Goal: Task Accomplishment & Management: Use online tool/utility

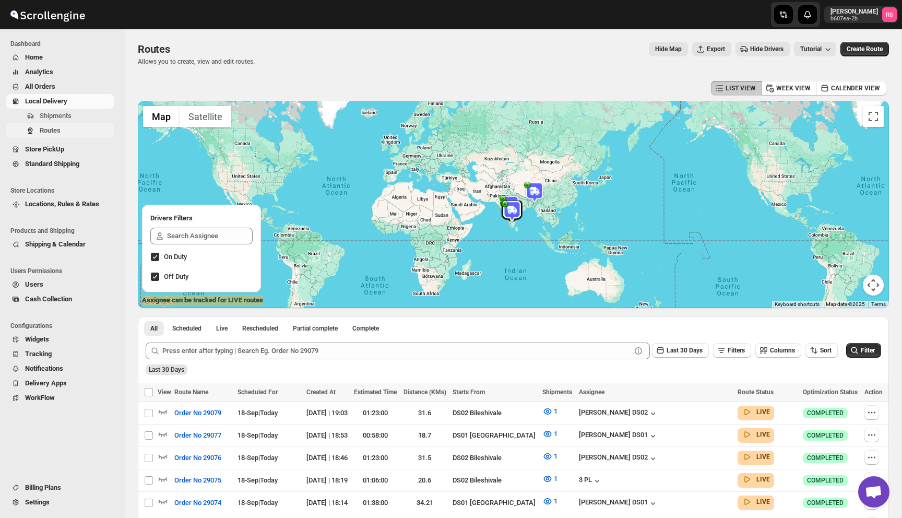
click at [50, 128] on span "Routes" at bounding box center [50, 130] width 21 height 8
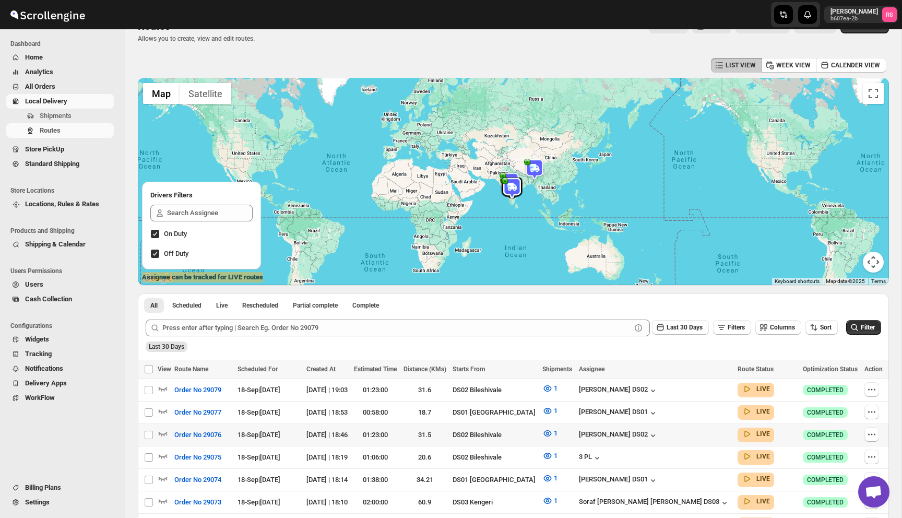
scroll to position [19, 0]
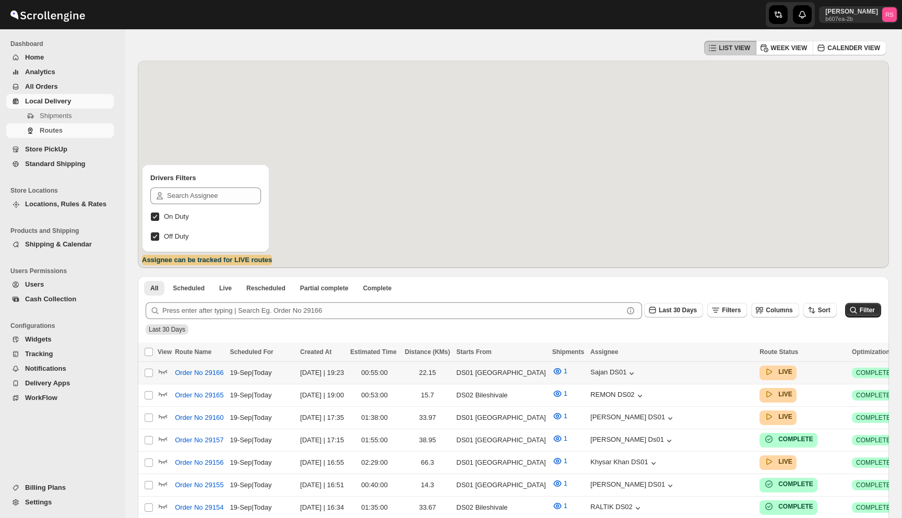
scroll to position [110, 0]
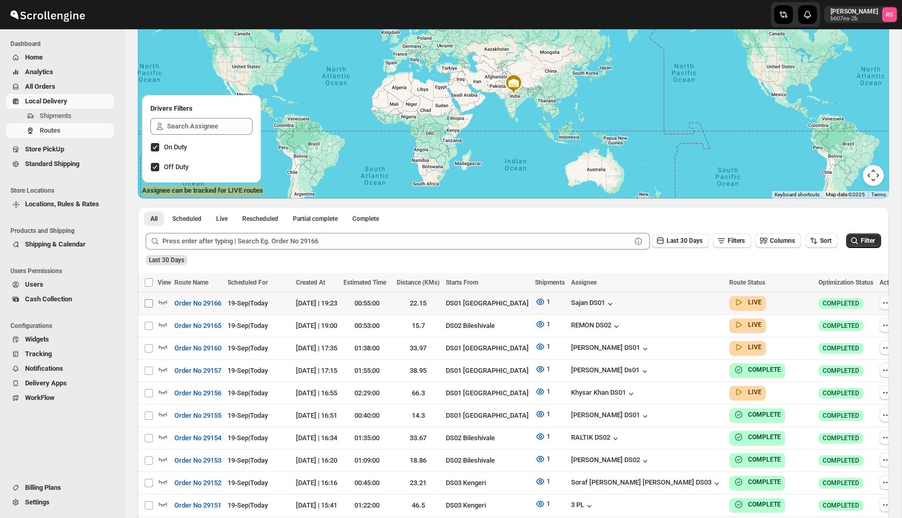
click at [148, 304] on input "Select route" at bounding box center [149, 303] width 8 height 8
checkbox input "true"
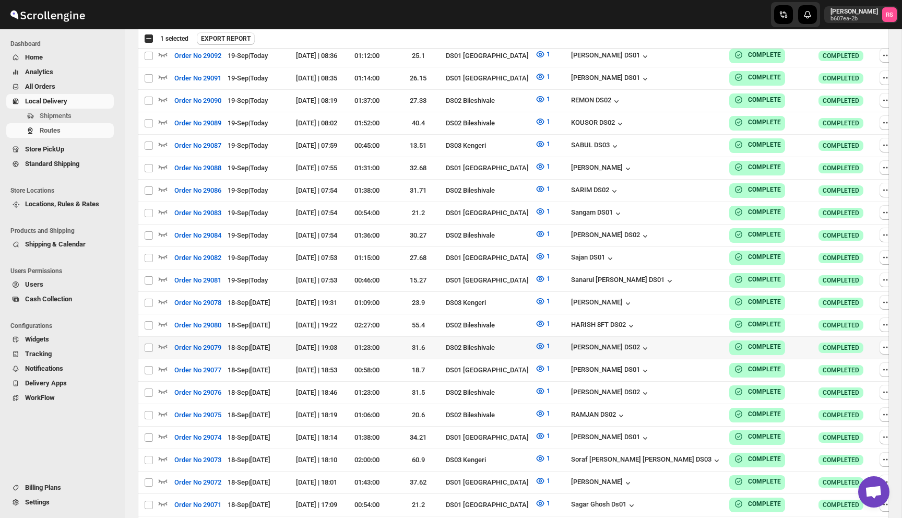
scroll to position [1769, 0]
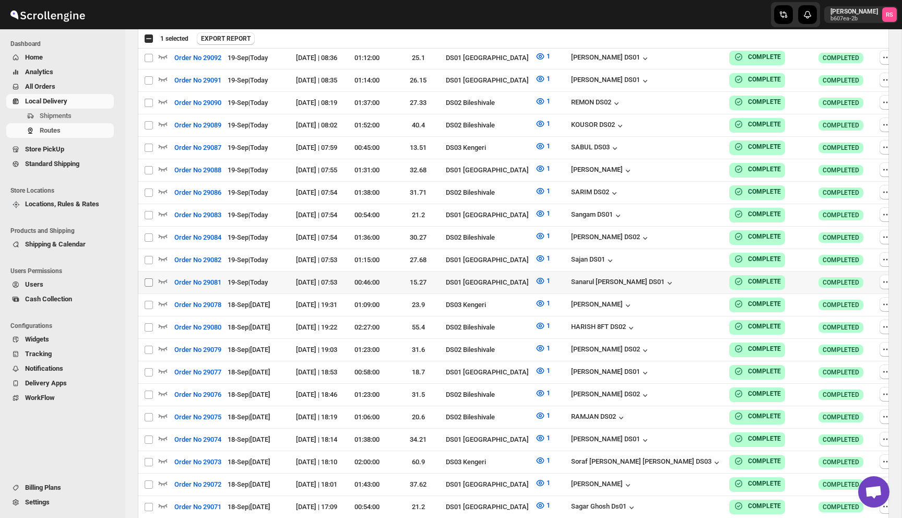
click at [150, 278] on input "Select route" at bounding box center [149, 282] width 8 height 8
checkbox input "true"
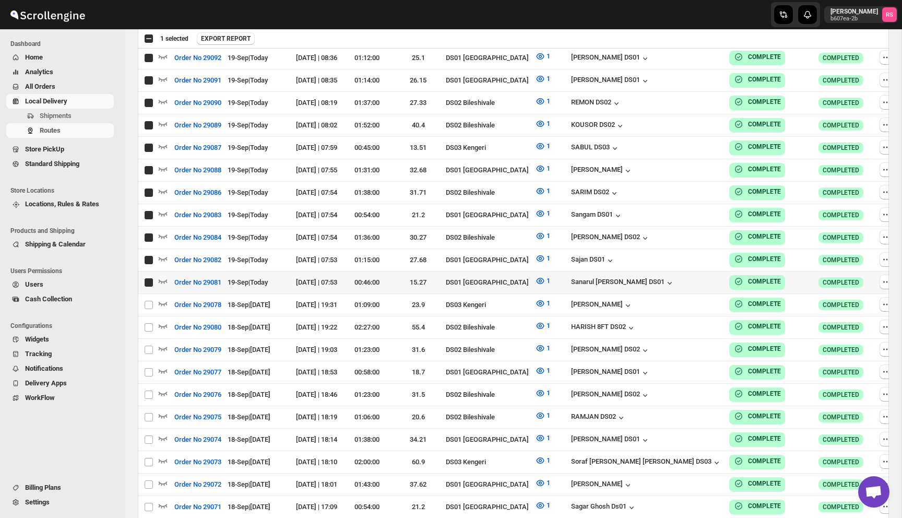
checkbox input "true"
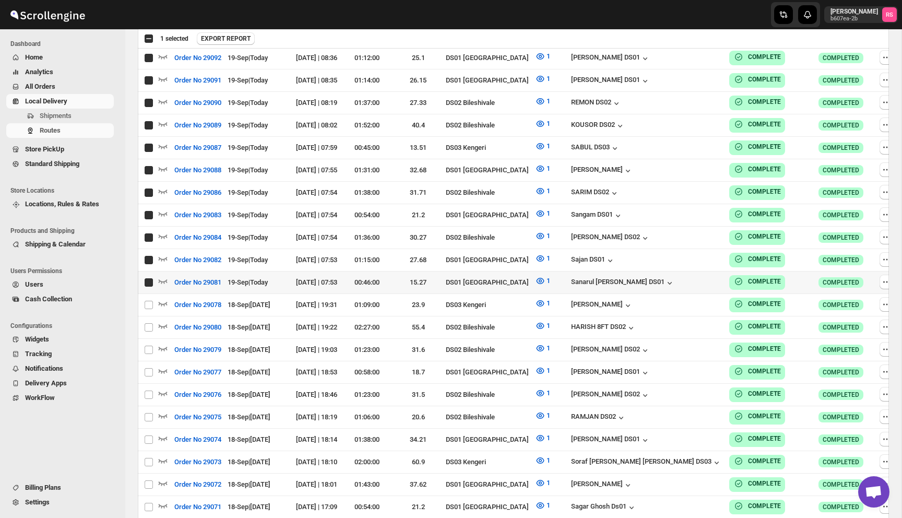
checkbox input "true"
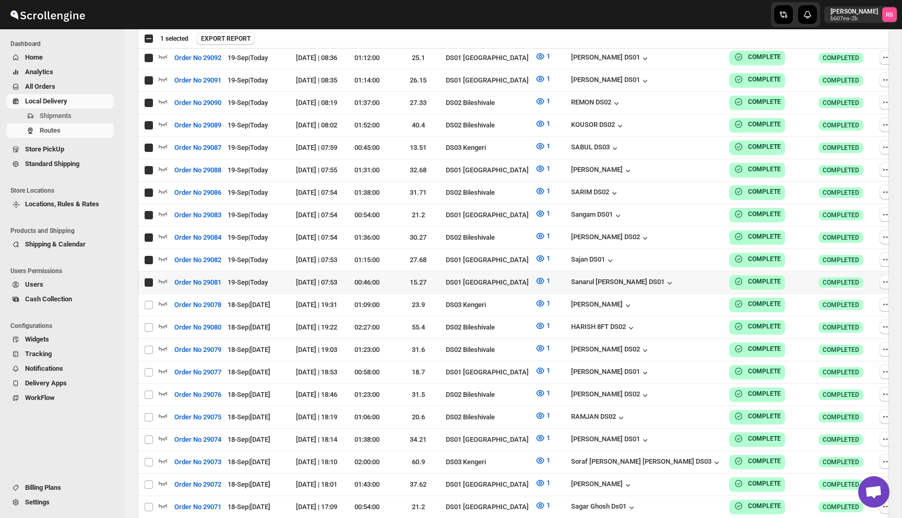
checkbox input "true"
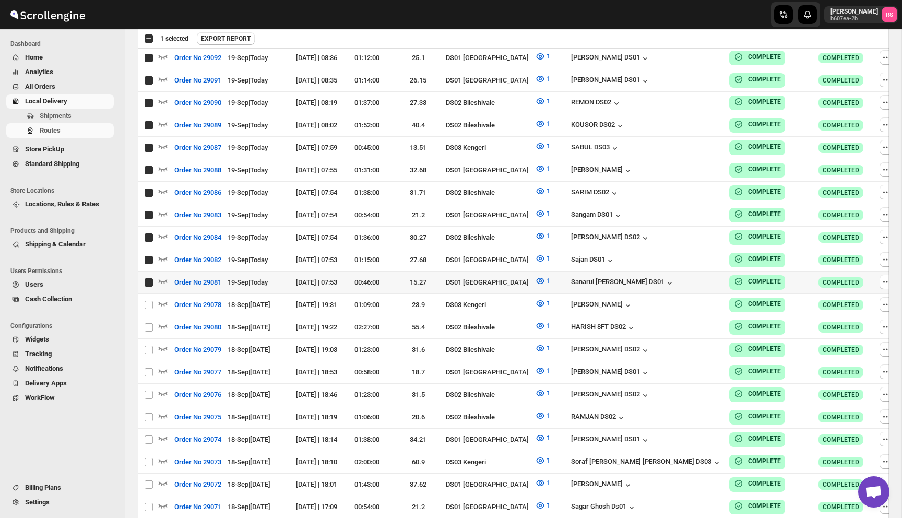
checkbox input "true"
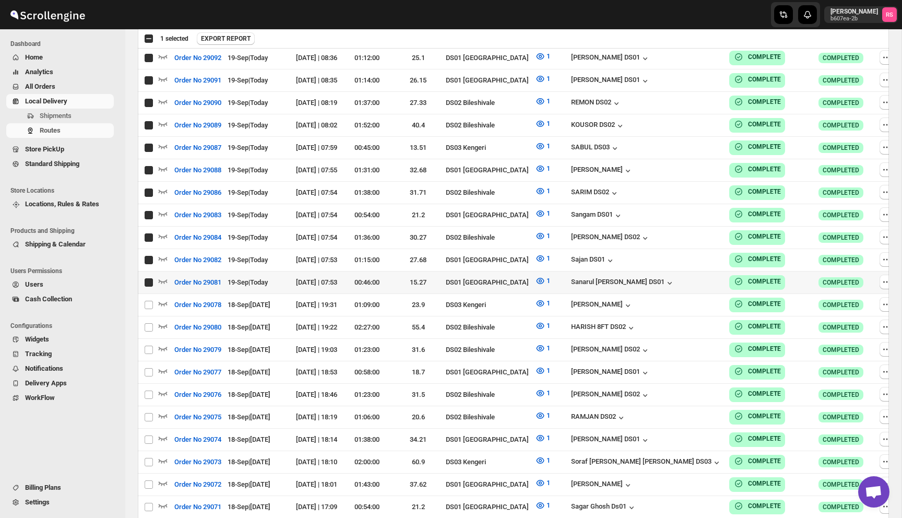
checkbox input "true"
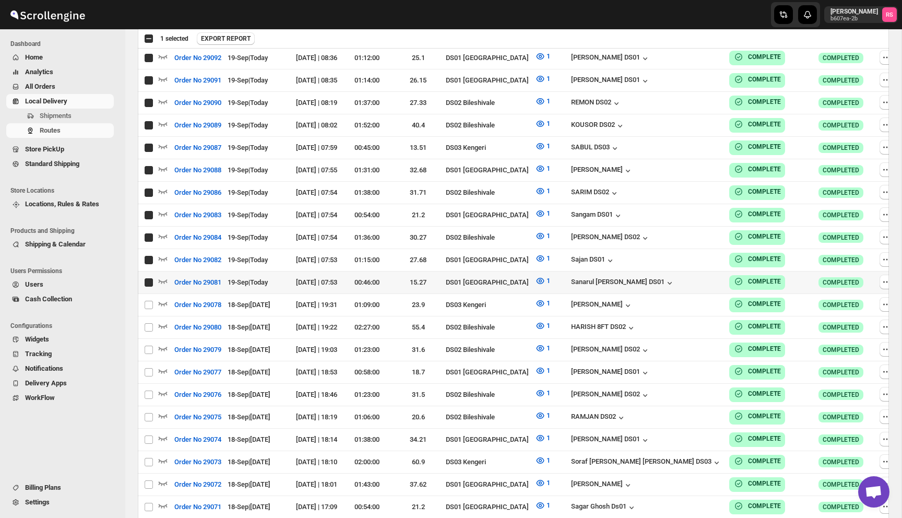
checkbox input "true"
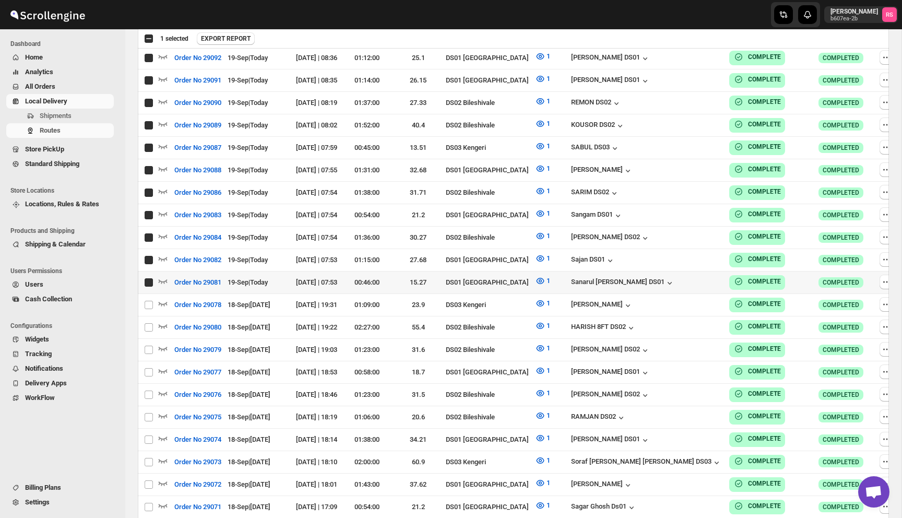
checkbox input "true"
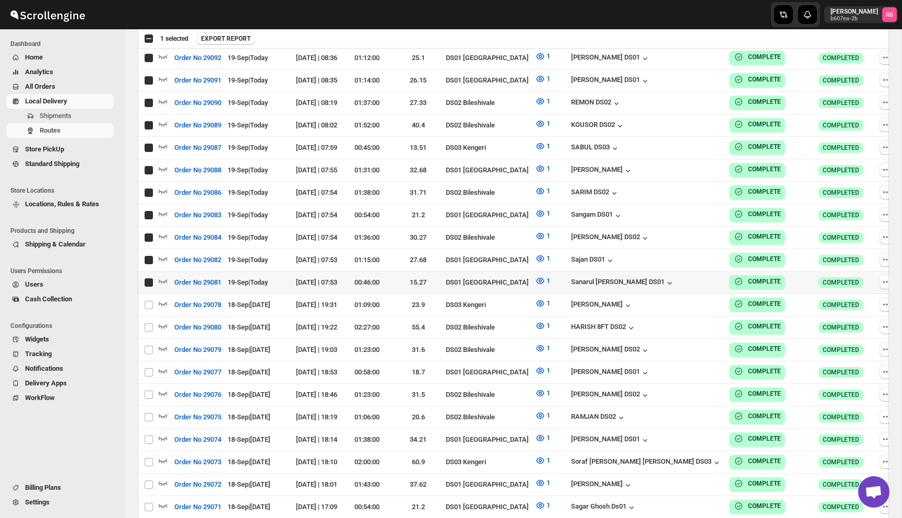
checkbox input "true"
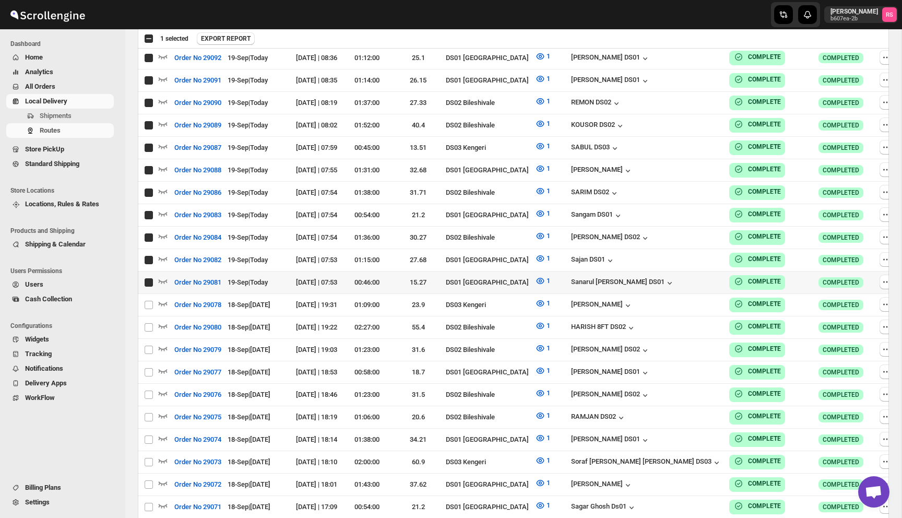
checkbox input "true"
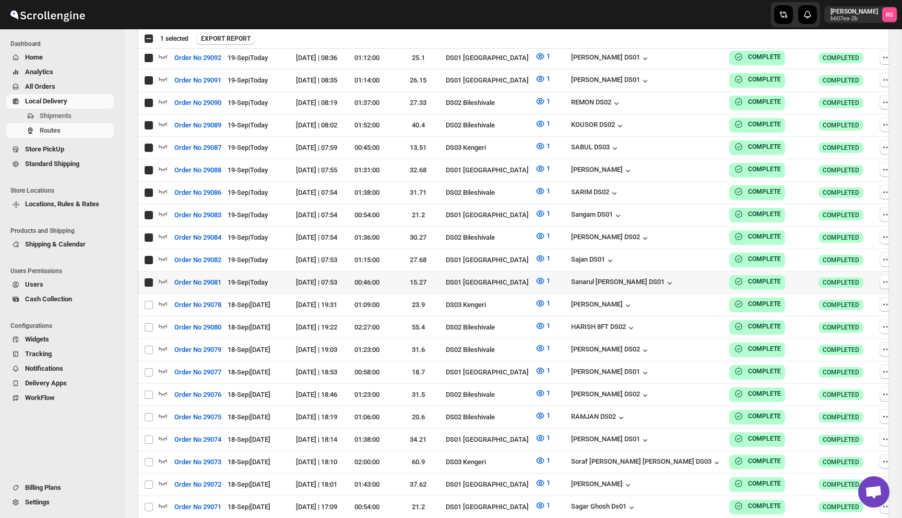
checkbox input "true"
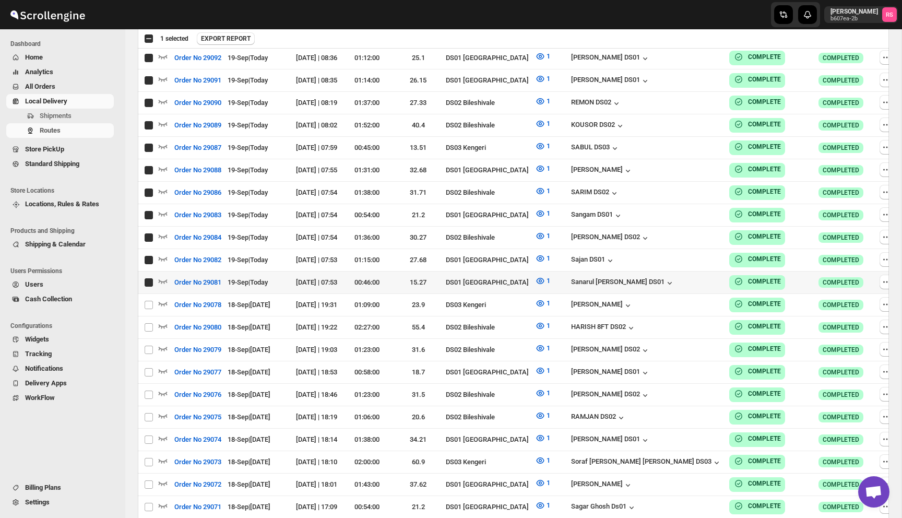
checkbox input "true"
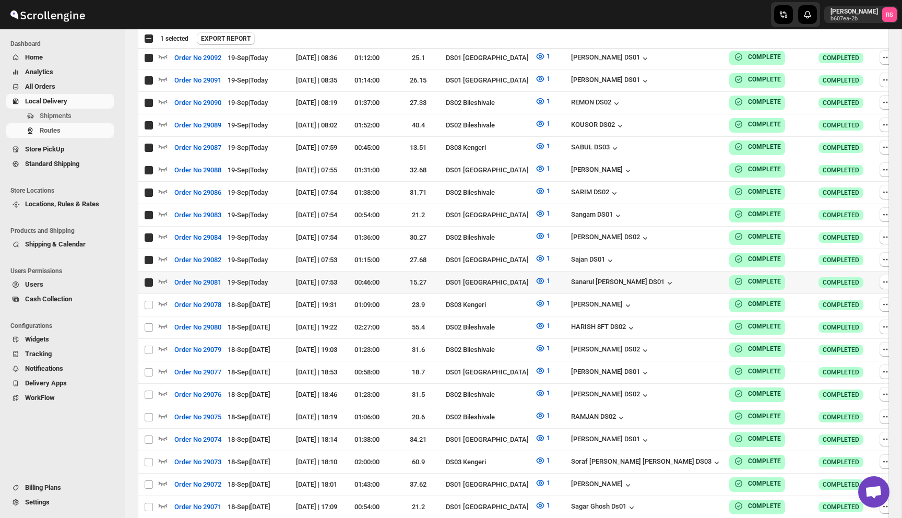
checkbox input "true"
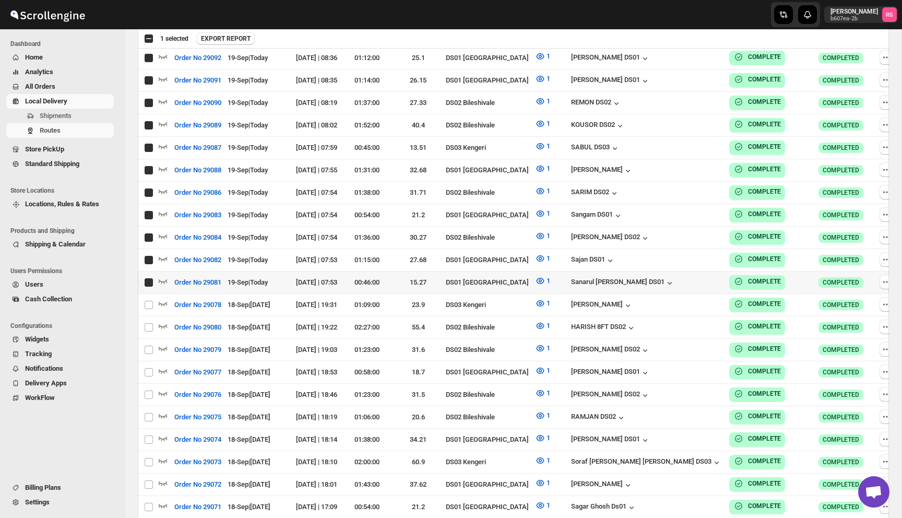
checkbox input "true"
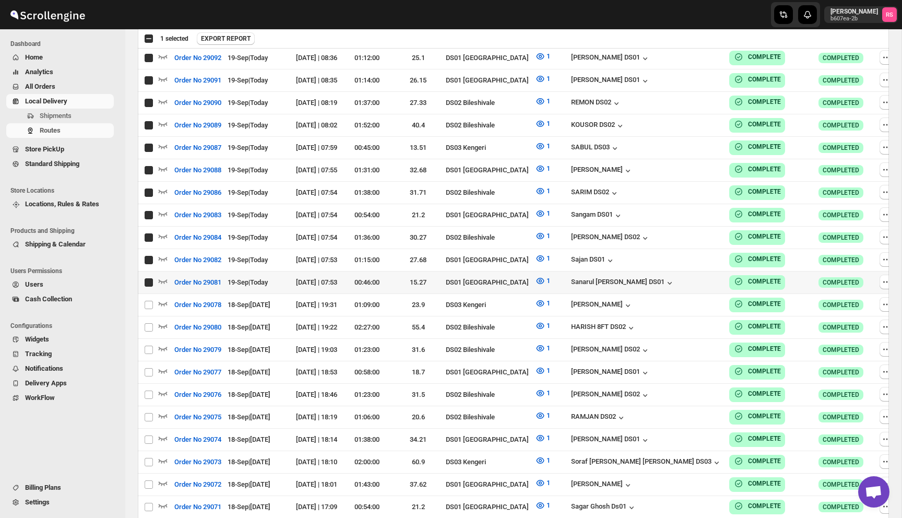
checkbox input "true"
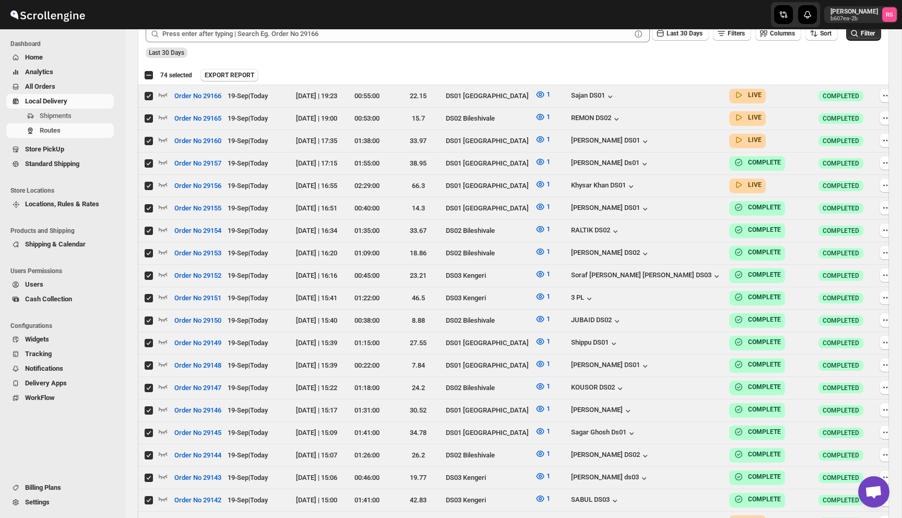
scroll to position [0, 0]
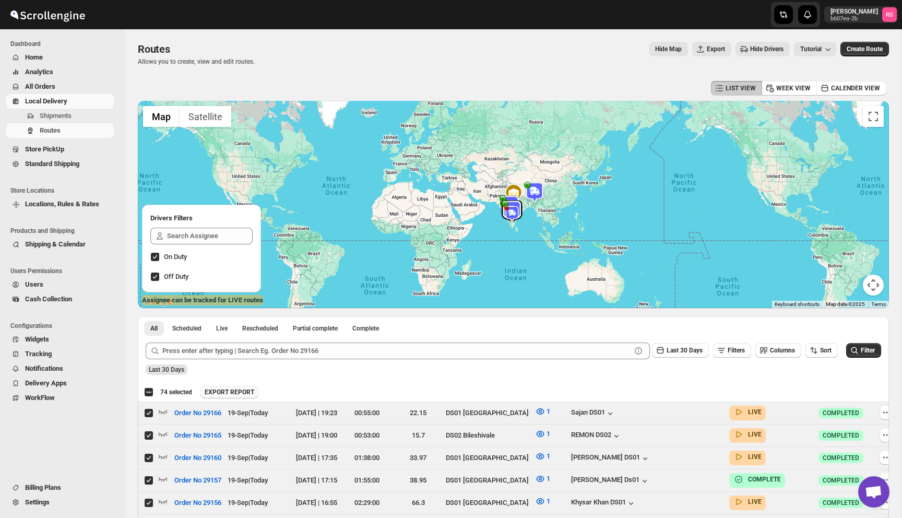
click at [239, 388] on button "EXPORT REPORT" at bounding box center [229, 392] width 58 height 13
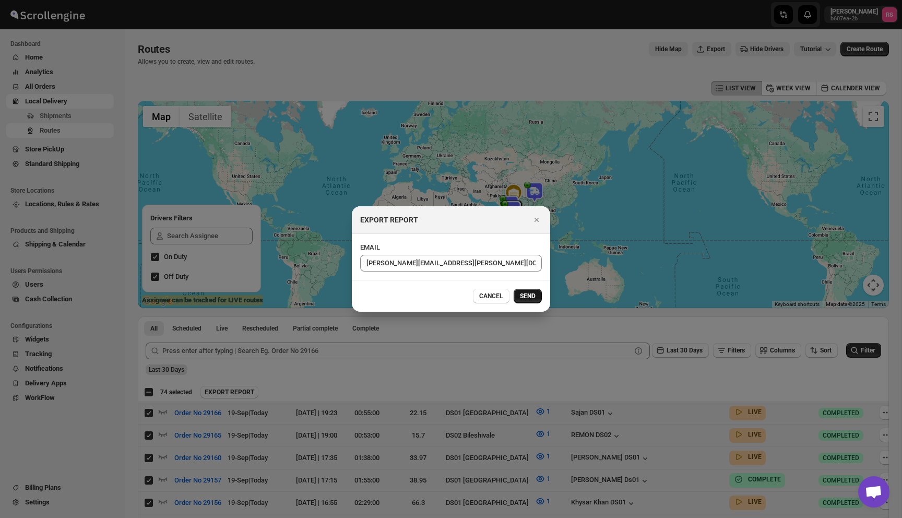
click at [525, 298] on span "SEND" at bounding box center [528, 296] width 16 height 8
checkbox input "false"
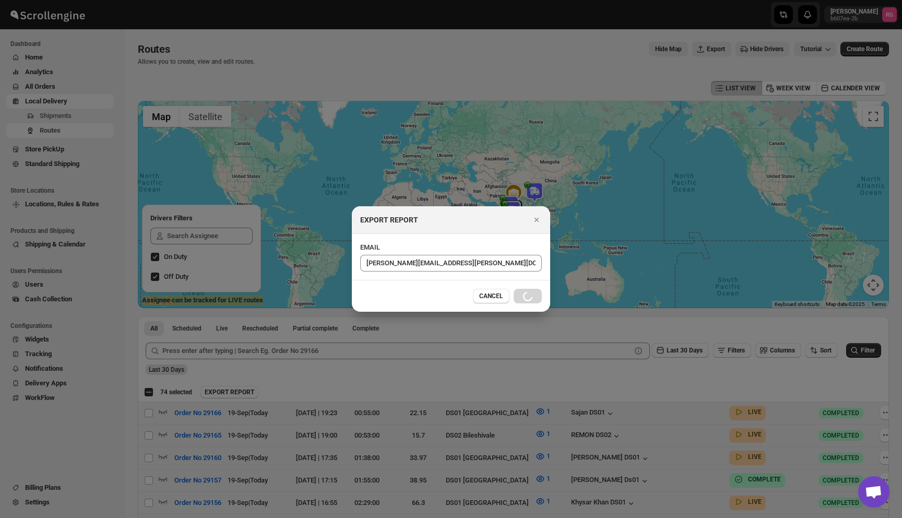
checkbox input "false"
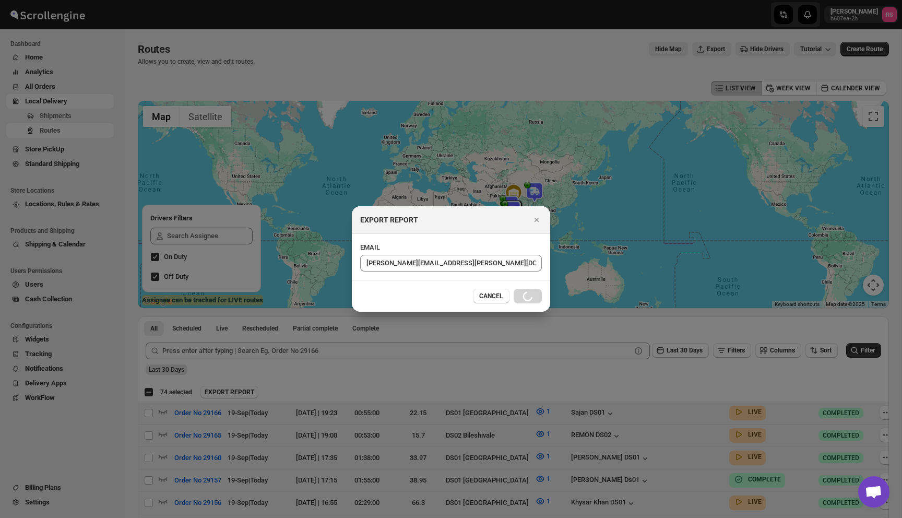
checkbox input "false"
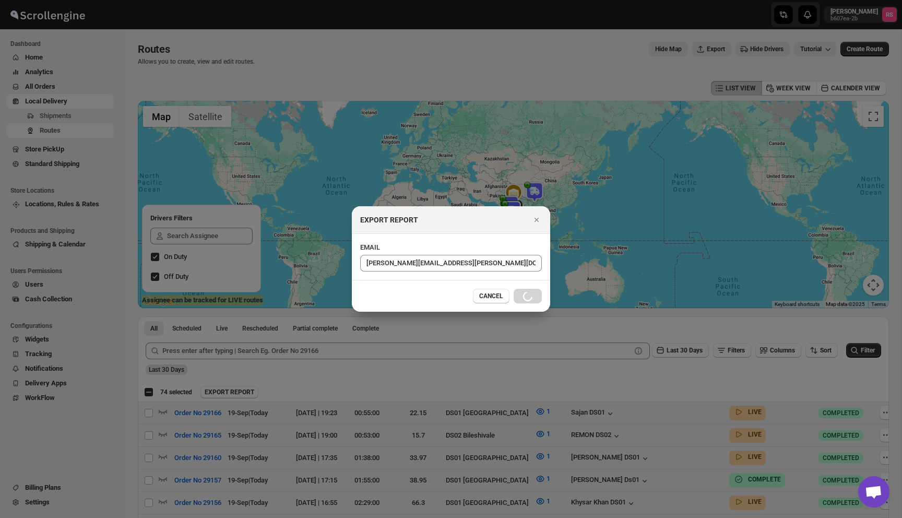
checkbox input "false"
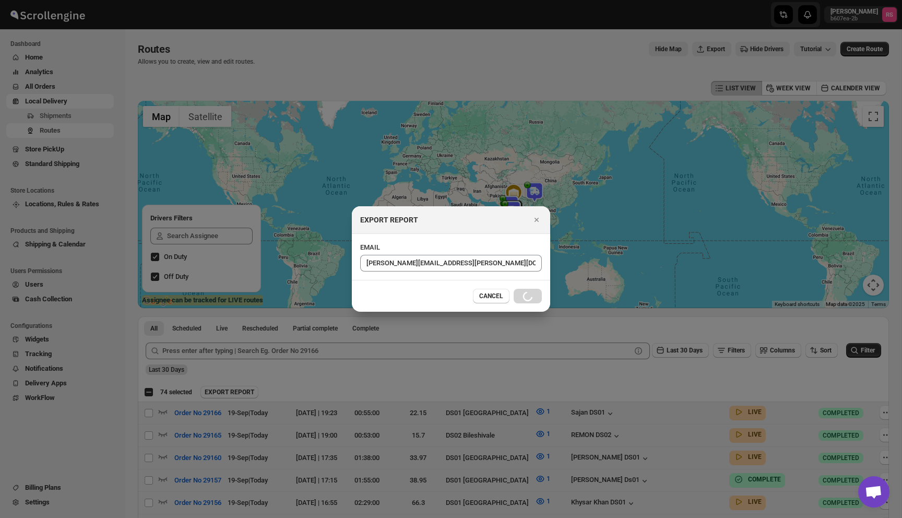
checkbox input "false"
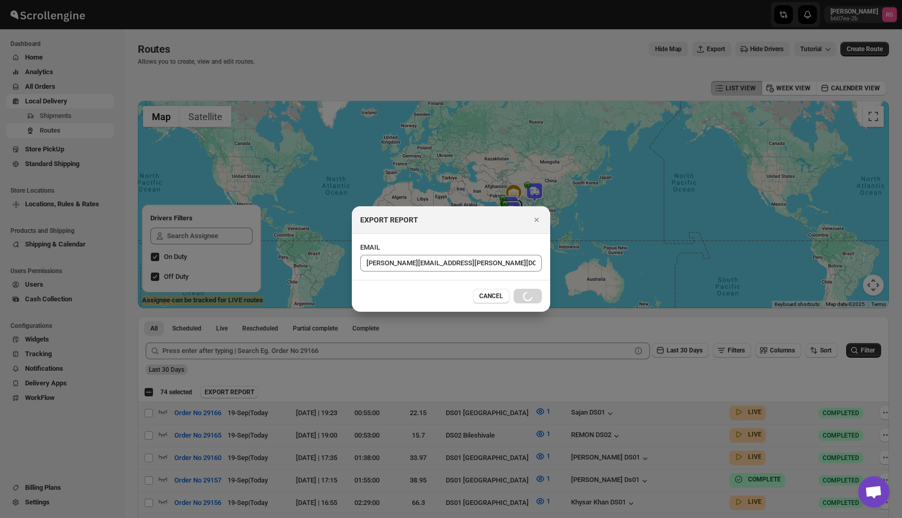
checkbox input "false"
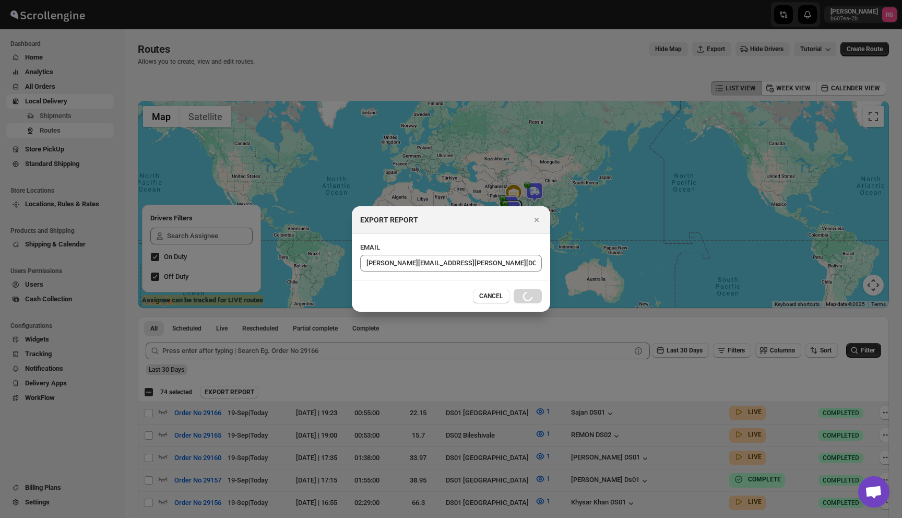
checkbox input "false"
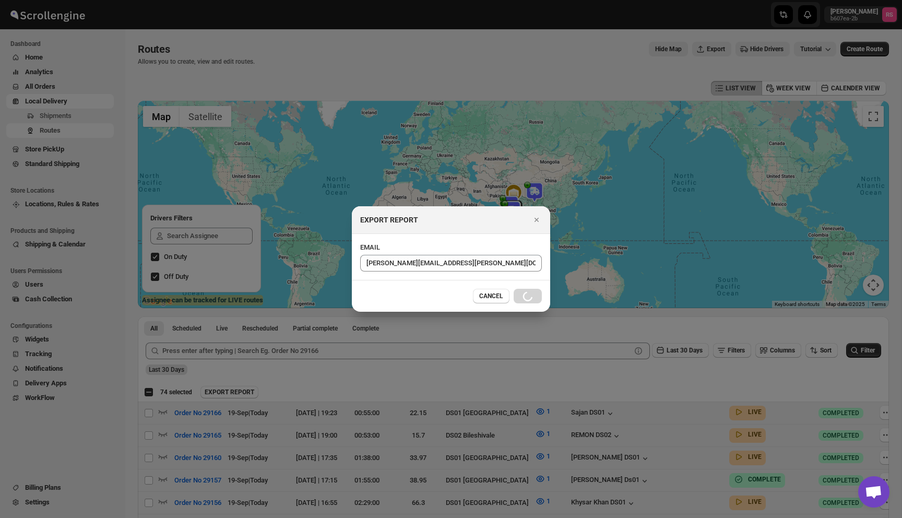
checkbox input "false"
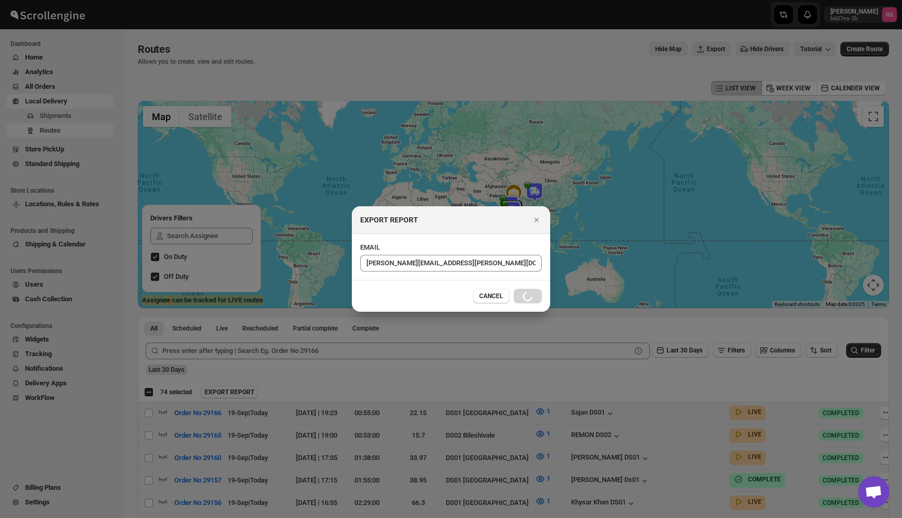
checkbox input "false"
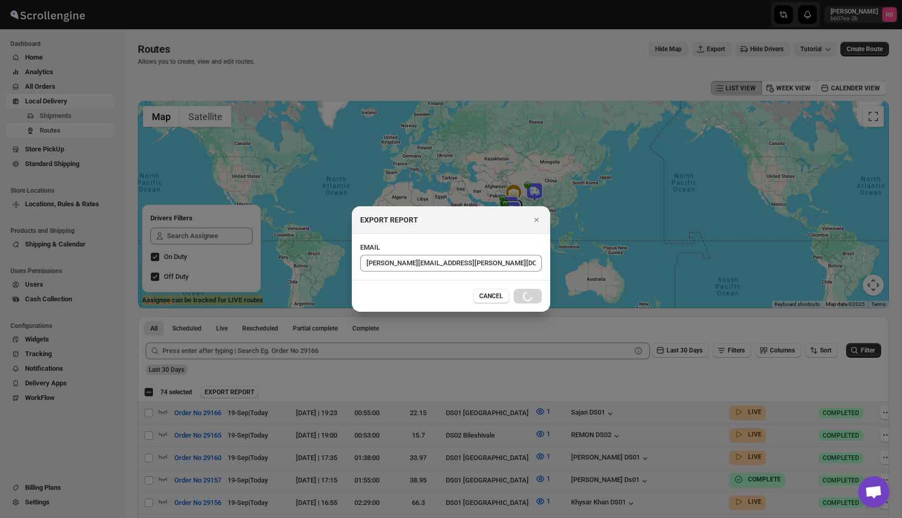
checkbox input "false"
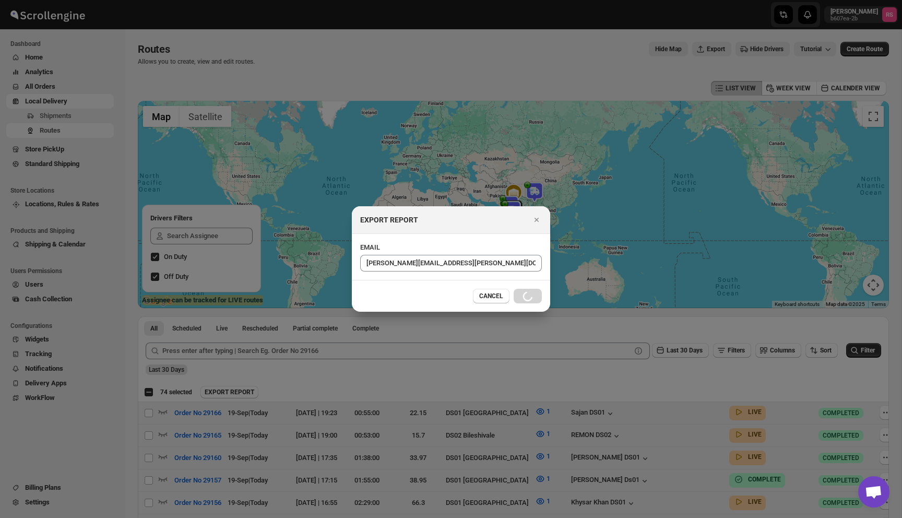
checkbox input "false"
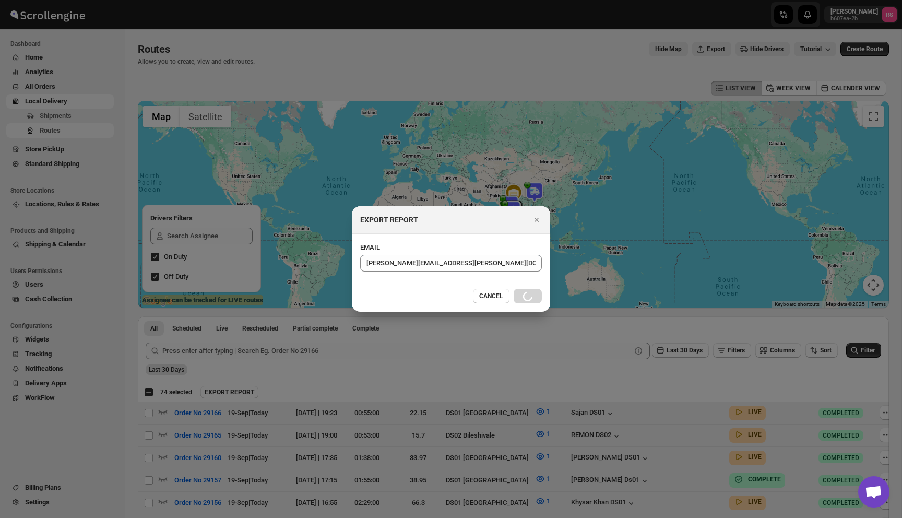
checkbox input "false"
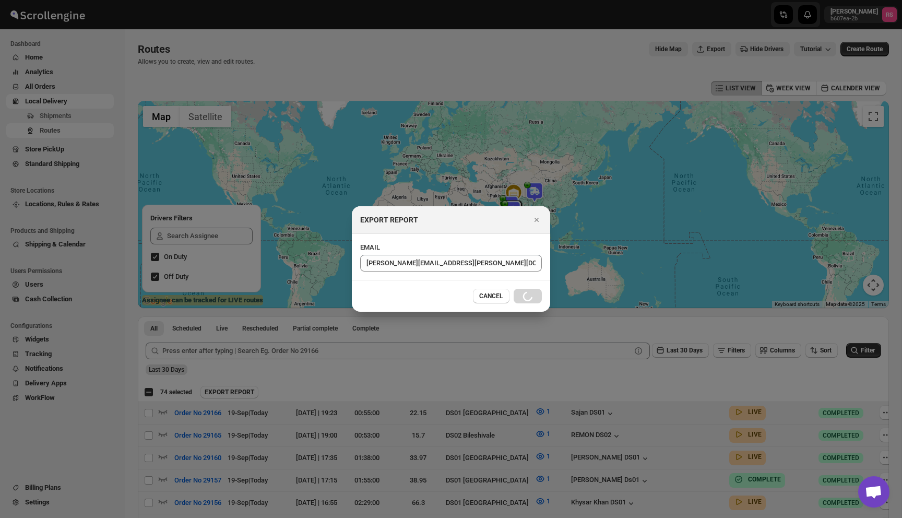
checkbox input "false"
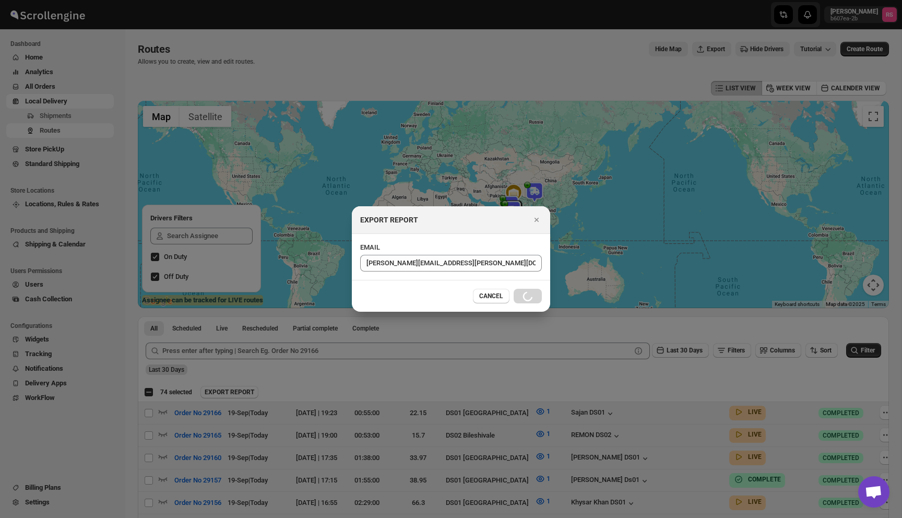
checkbox input "false"
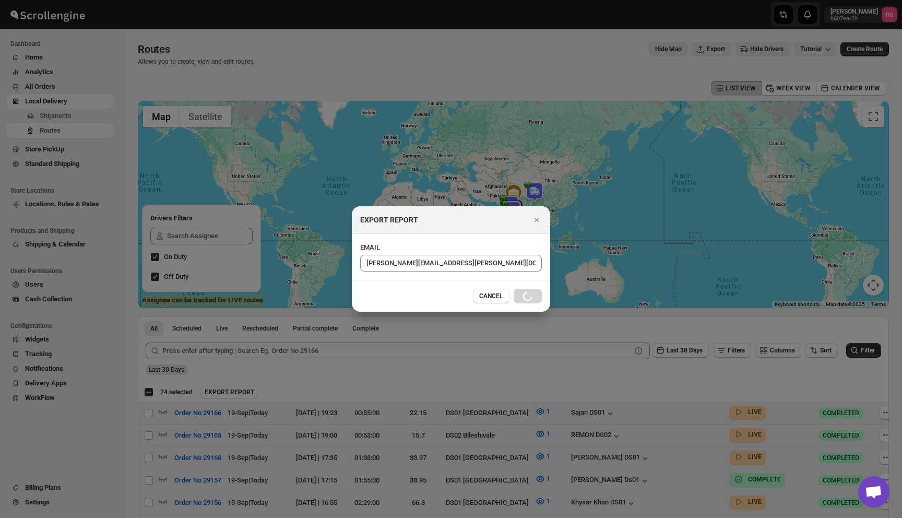
checkbox input "false"
